Goal: Task Accomplishment & Management: Use online tool/utility

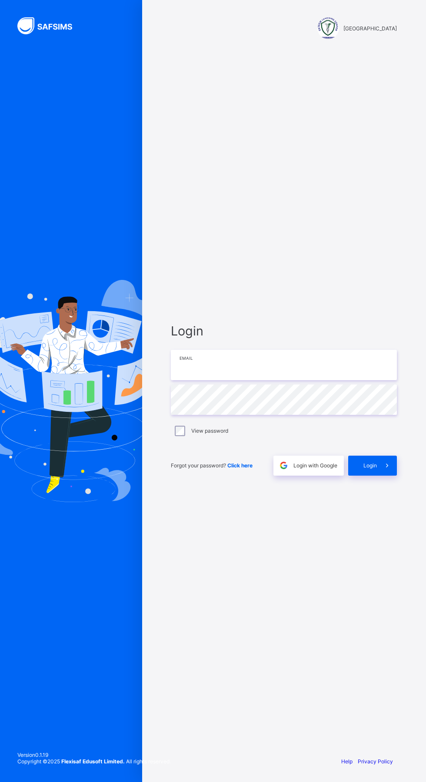
type input "**********"
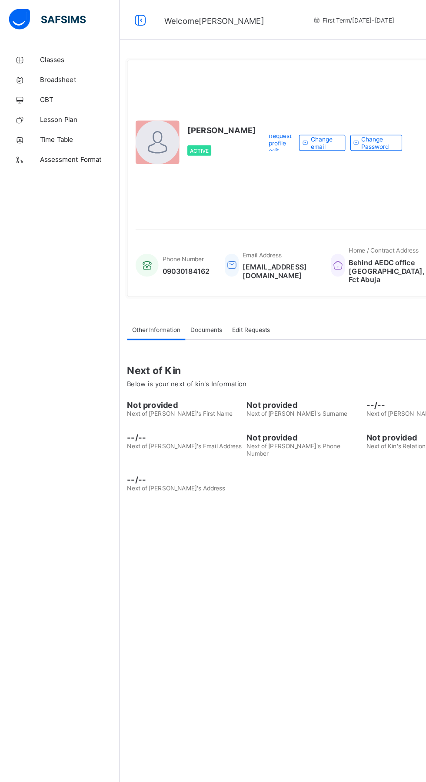
click at [38, 50] on span "Classes" at bounding box center [69, 52] width 69 height 7
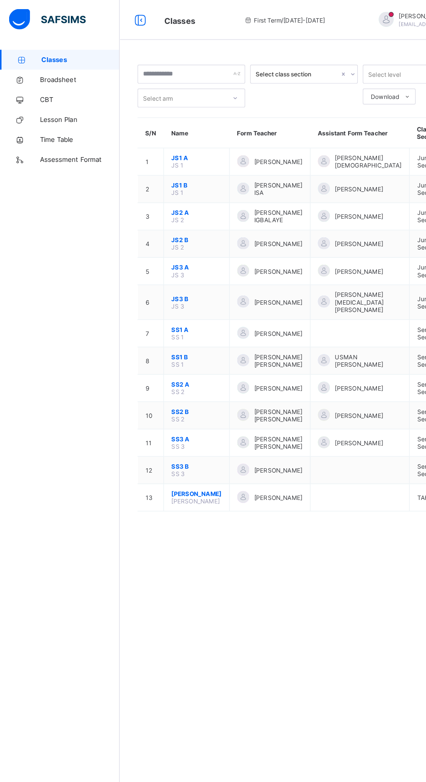
click at [154, 291] on span "SS1 A" at bounding box center [171, 287] width 44 height 7
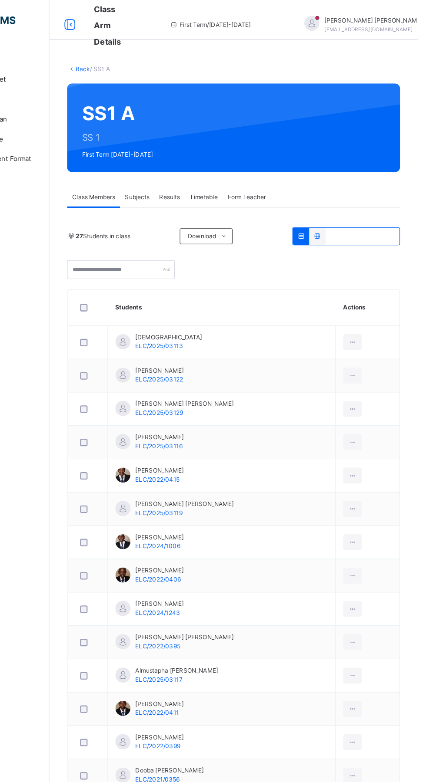
click at [177, 168] on span "Subjects" at bounding box center [180, 172] width 21 height 8
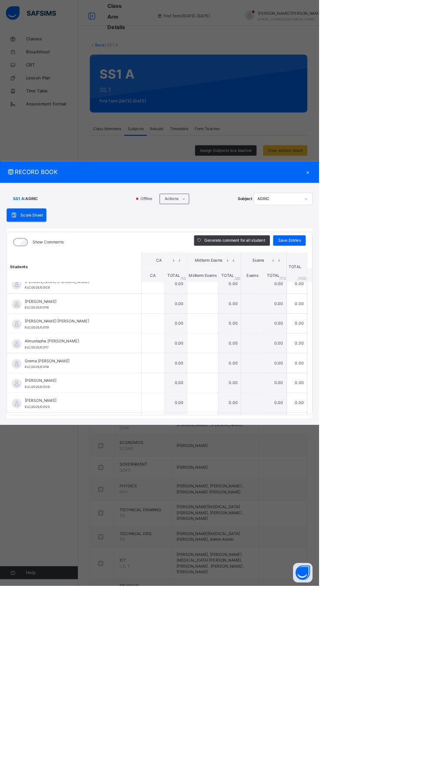
scroll to position [88, 0]
click at [252, 273] on span at bounding box center [245, 266] width 14 height 14
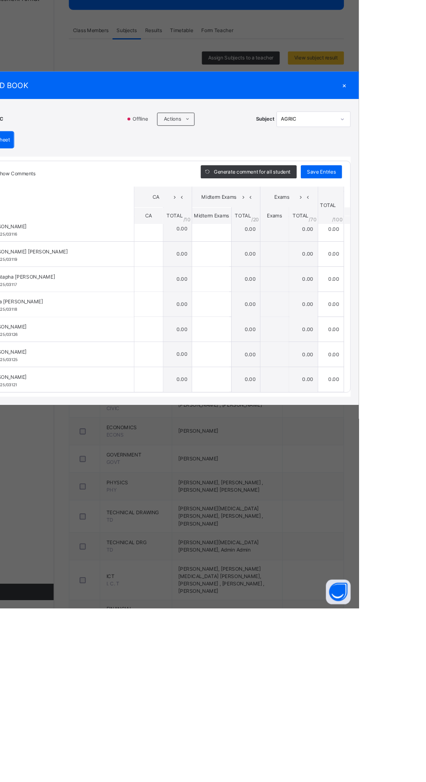
click at [417, 236] on div "×" at bounding box center [410, 230] width 13 height 12
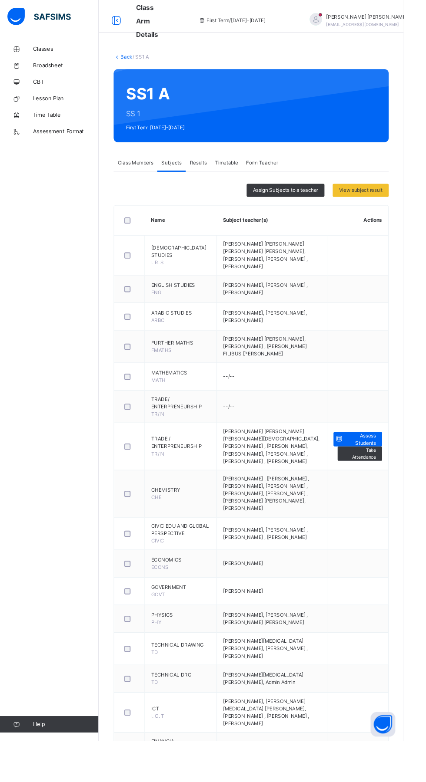
click at [131, 60] on link "Back" at bounding box center [133, 60] width 13 height 7
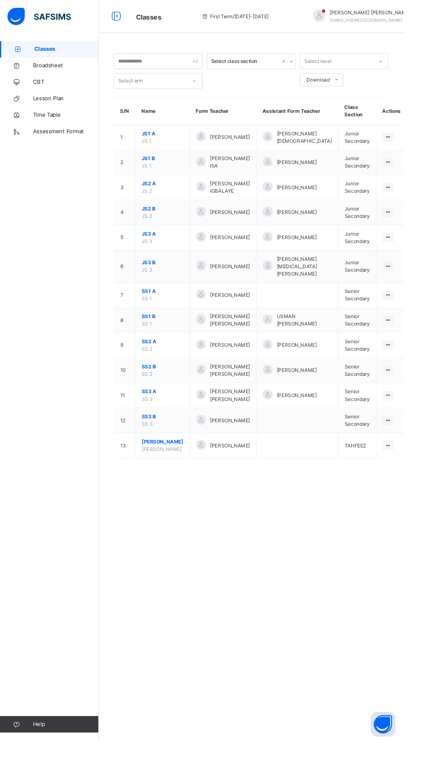
click at [154, 338] on span "SS1 B" at bounding box center [171, 334] width 44 height 8
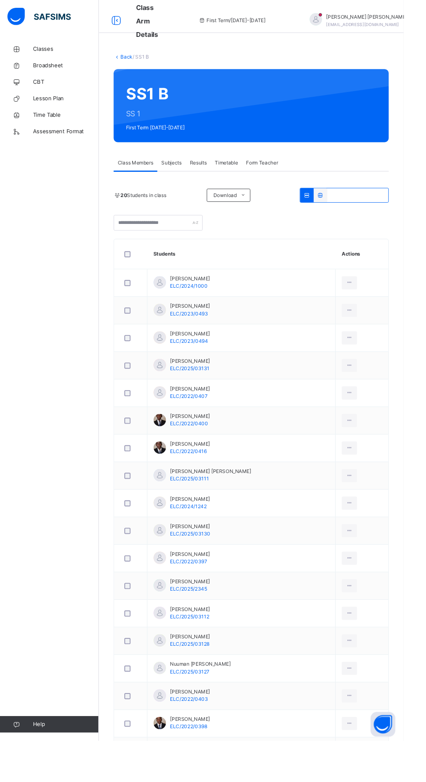
click at [189, 172] on span "Subjects" at bounding box center [180, 172] width 21 height 8
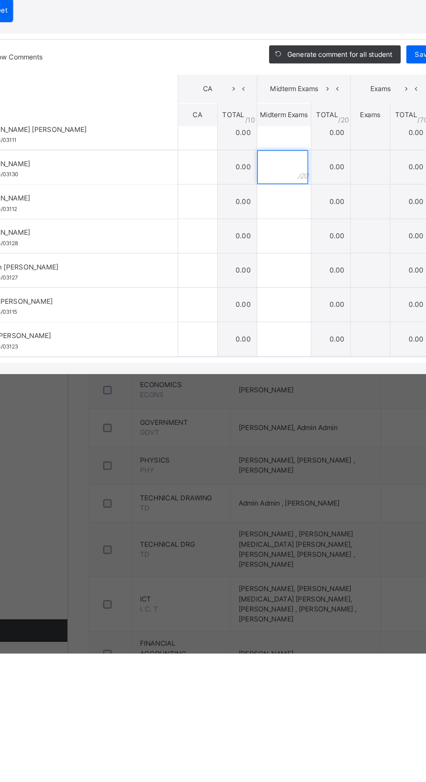
click at [289, 421] on input "text" at bounding box center [269, 408] width 39 height 26
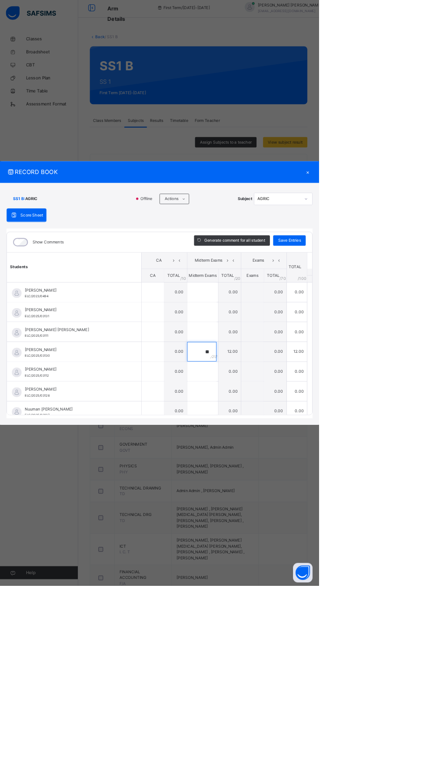
scroll to position [62, 0]
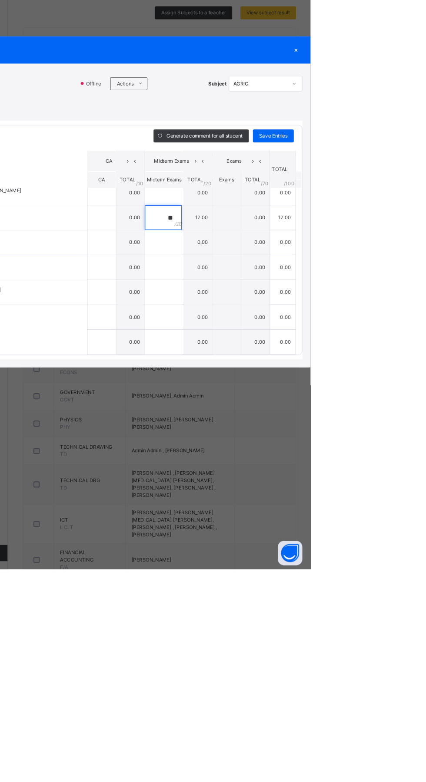
type input "**"
click at [401, 325] on span "Save Entries" at bounding box center [386, 321] width 30 height 8
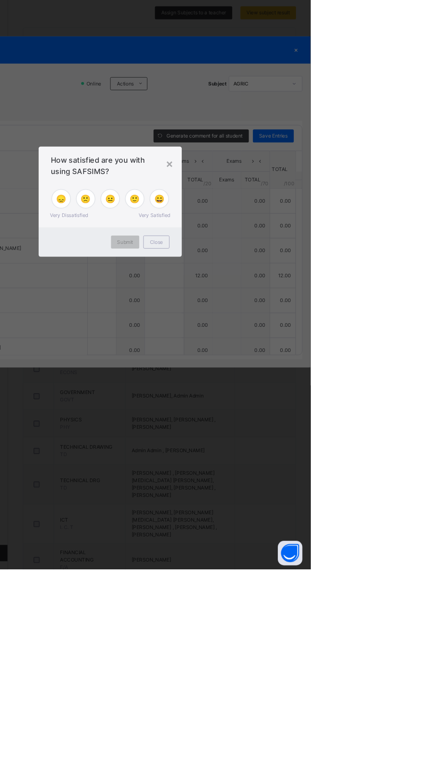
type input "**"
click at [280, 360] on div "×" at bounding box center [276, 350] width 8 height 18
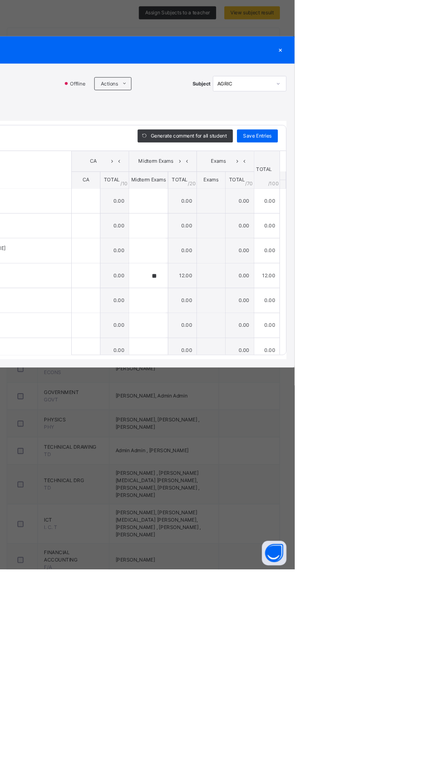
scroll to position [11, 0]
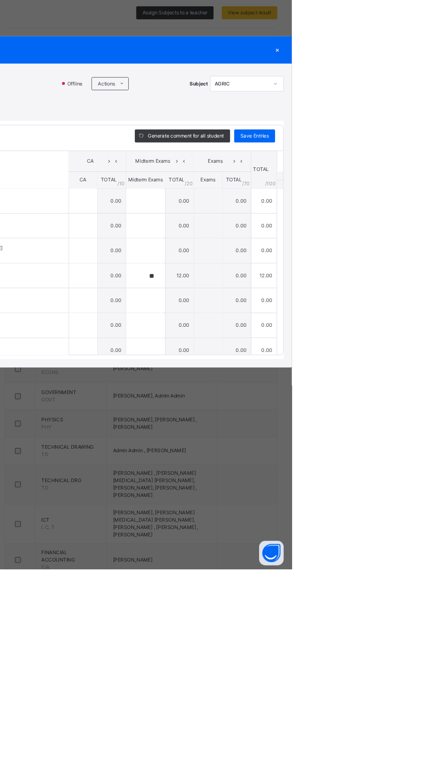
click at [417, 236] on div "×" at bounding box center [410, 230] width 13 height 12
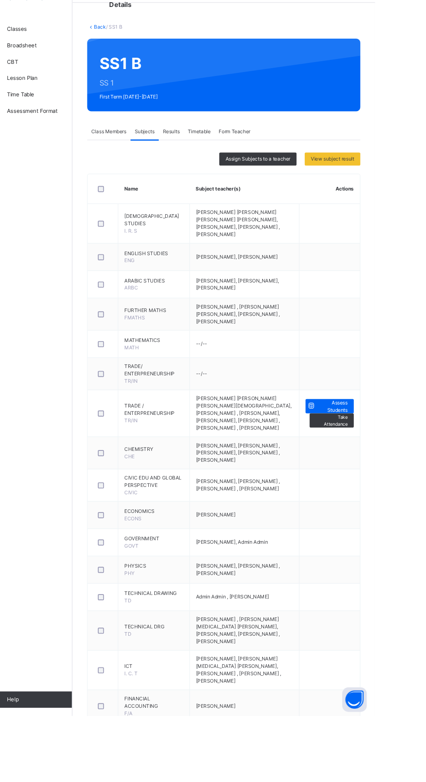
scroll to position [0, 0]
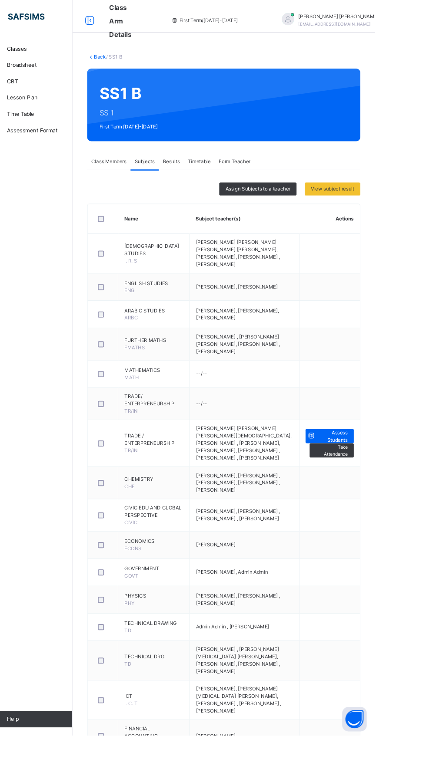
click at [129, 59] on link "Back" at bounding box center [133, 60] width 13 height 7
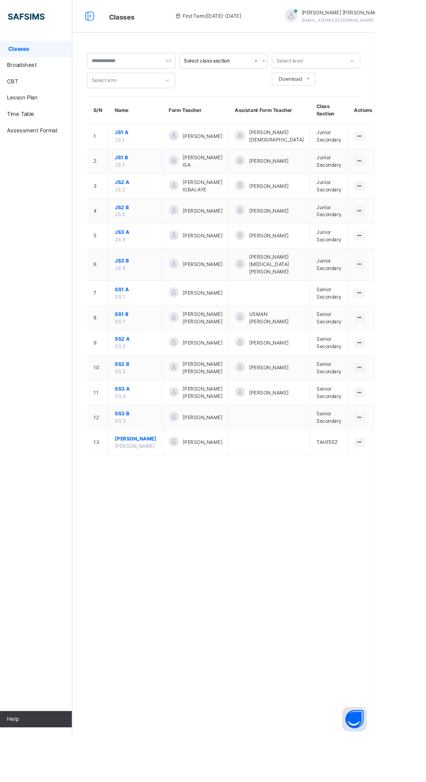
click at [155, 312] on span "SS1 A" at bounding box center [171, 308] width 44 height 8
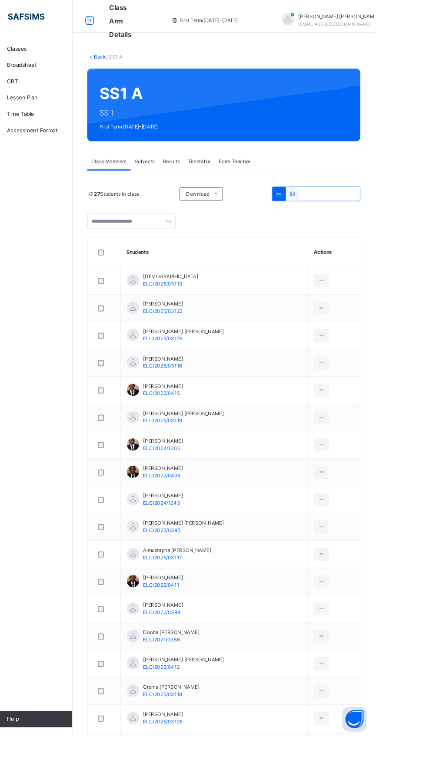
click at [182, 166] on div "Subjects" at bounding box center [181, 171] width 30 height 17
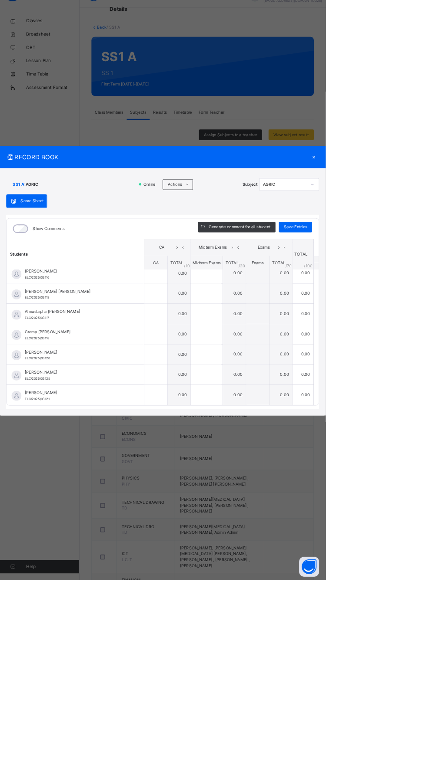
click at [417, 236] on div "×" at bounding box center [410, 230] width 13 height 12
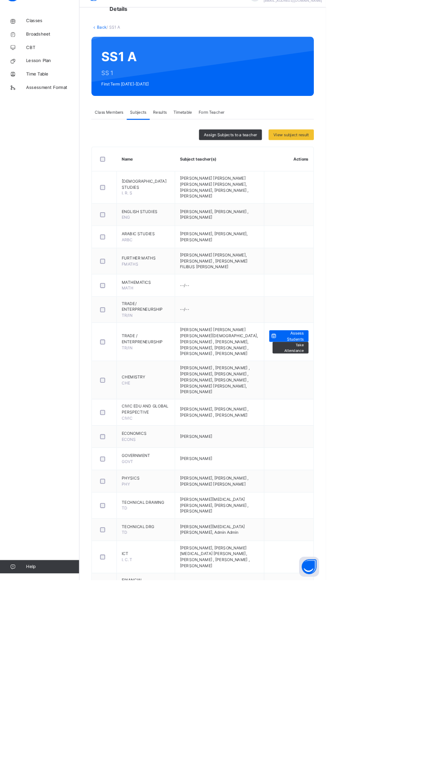
scroll to position [2, 0]
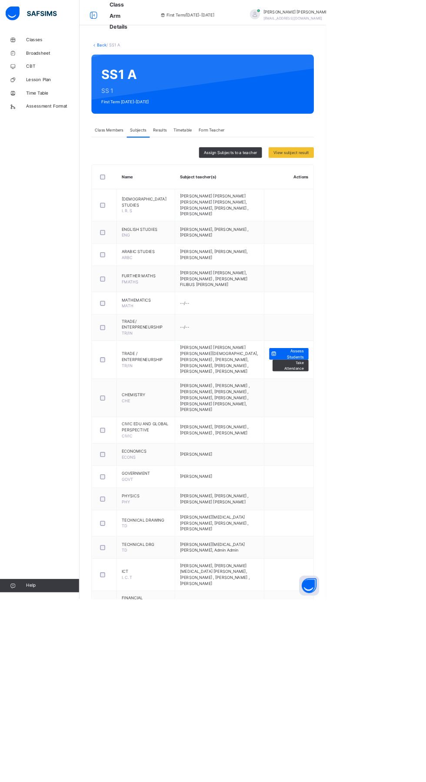
click at [406, 12] on span "[PERSON_NAME]" at bounding box center [387, 16] width 86 height 8
click at [387, 94] on icon at bounding box center [391, 93] width 9 height 7
